Goal: Check status: Check status

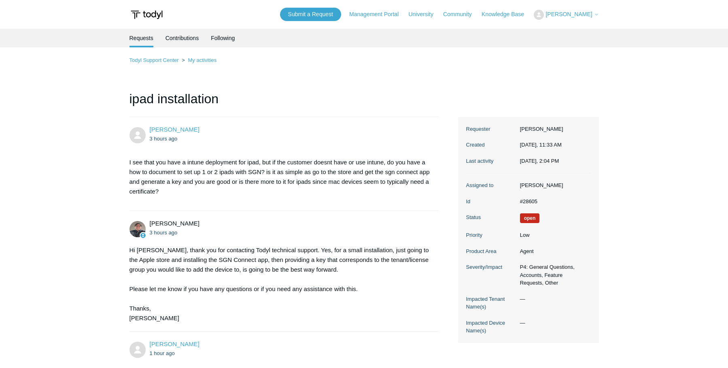
scroll to position [139, 0]
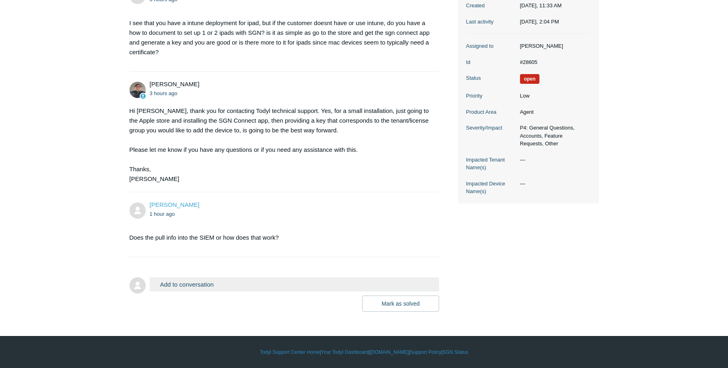
click at [353, 166] on div "Hi [PERSON_NAME], thank you for contacting Todyl technical support. Yes, for a …" at bounding box center [281, 145] width 302 height 78
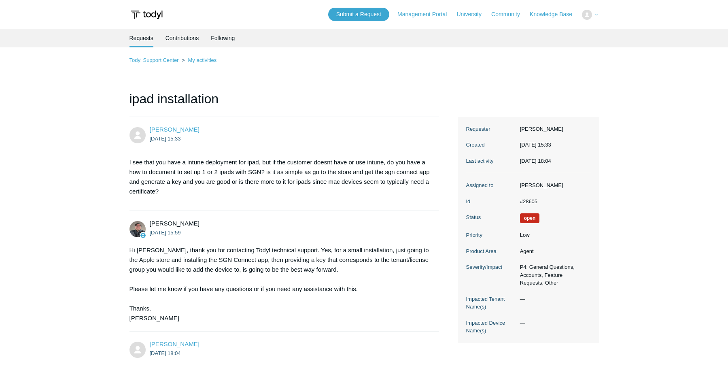
scroll to position [139, 0]
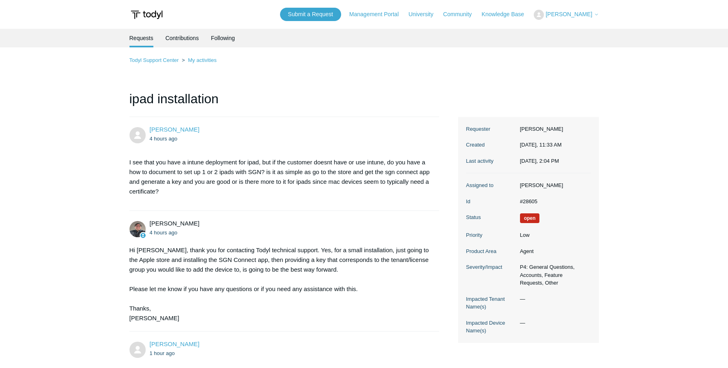
click at [576, 18] on button "[PERSON_NAME]" at bounding box center [566, 15] width 65 height 10
click at [568, 34] on link "My Support Requests" at bounding box center [573, 32] width 79 height 14
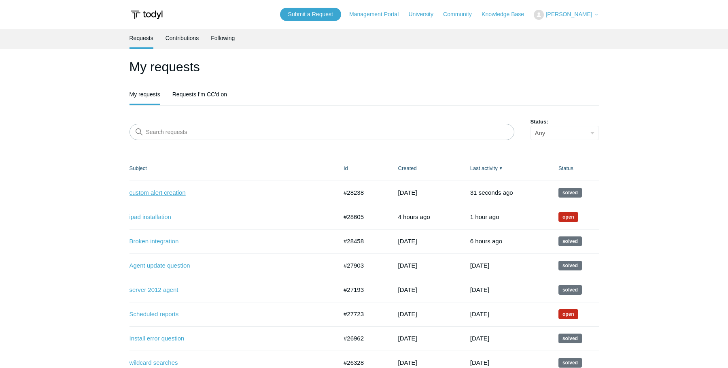
click at [160, 191] on link "custom alert creation" at bounding box center [228, 192] width 196 height 9
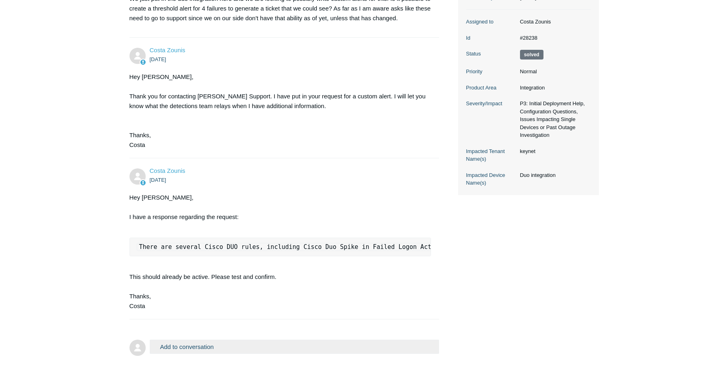
scroll to position [54, 0]
